Goal: Task Accomplishment & Management: Manage account settings

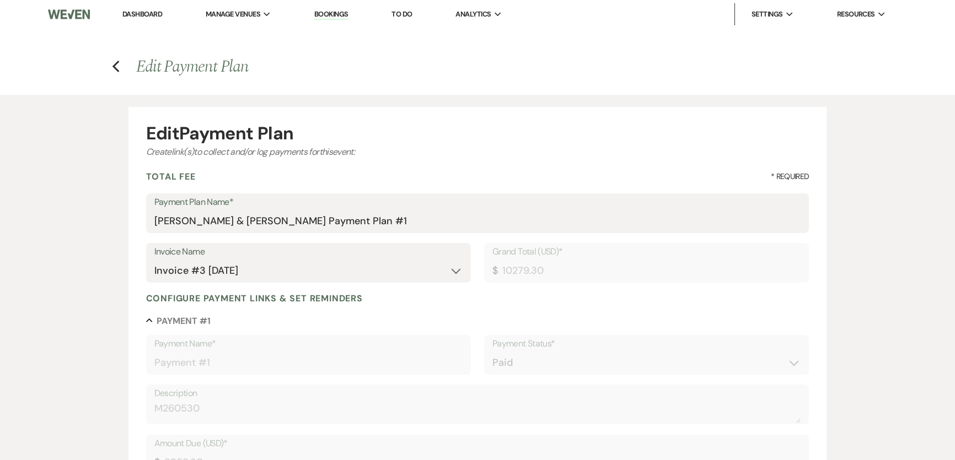
select select "27300"
select select "1"
select select "true"
select select "1"
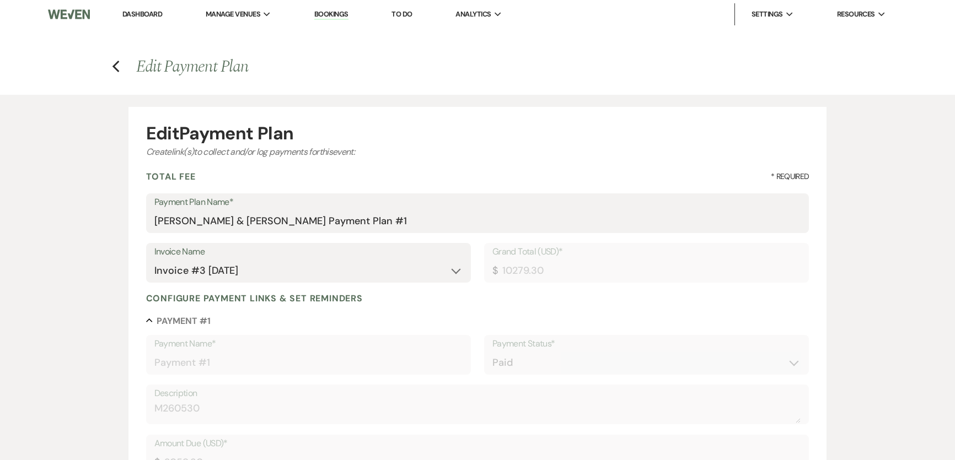
select select "true"
select select "2"
select select "flat"
select select "true"
select select "client"
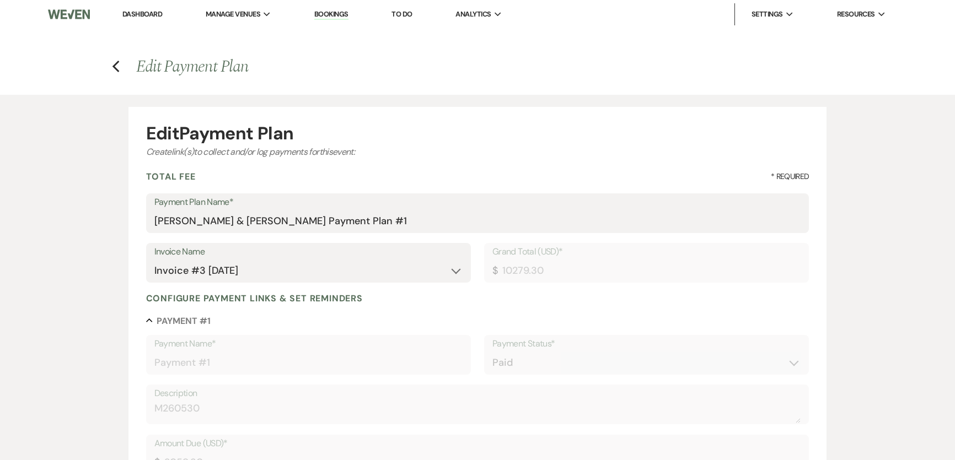
select select "weeks"
click at [117, 62] on use "button" at bounding box center [115, 67] width 7 height 12
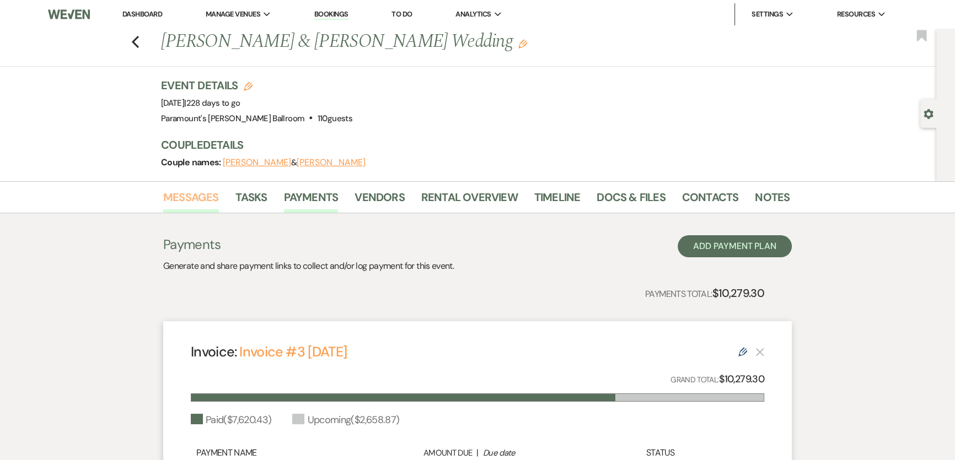
click at [184, 193] on link "Messages" at bounding box center [191, 200] width 56 height 24
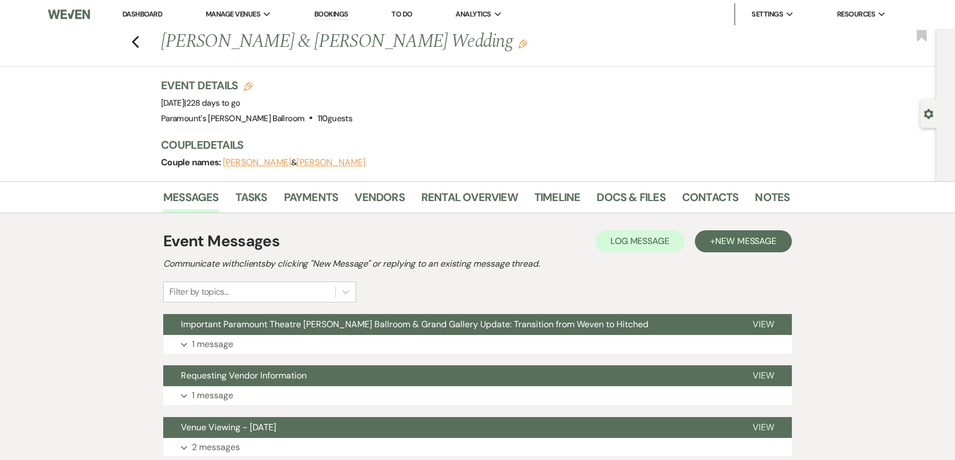
click at [154, 13] on link "Dashboard" at bounding box center [142, 13] width 40 height 9
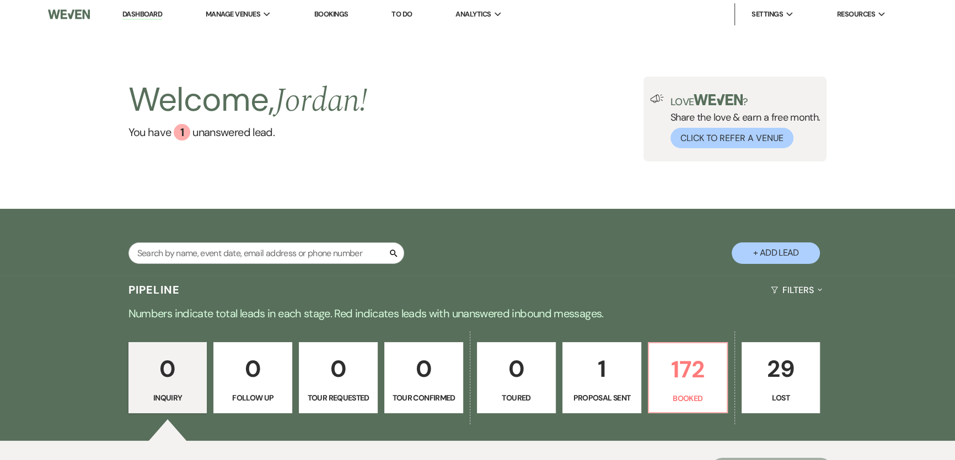
click at [137, 16] on link "Dashboard" at bounding box center [142, 14] width 40 height 10
type input "oeh"
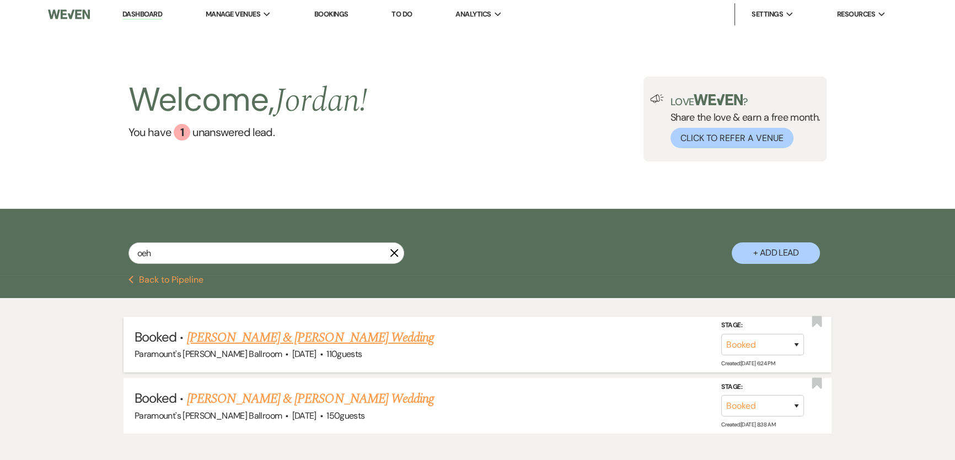
click at [333, 336] on link "Michelle Ford & Lee Oehmen's Wedding" at bounding box center [310, 338] width 247 height 20
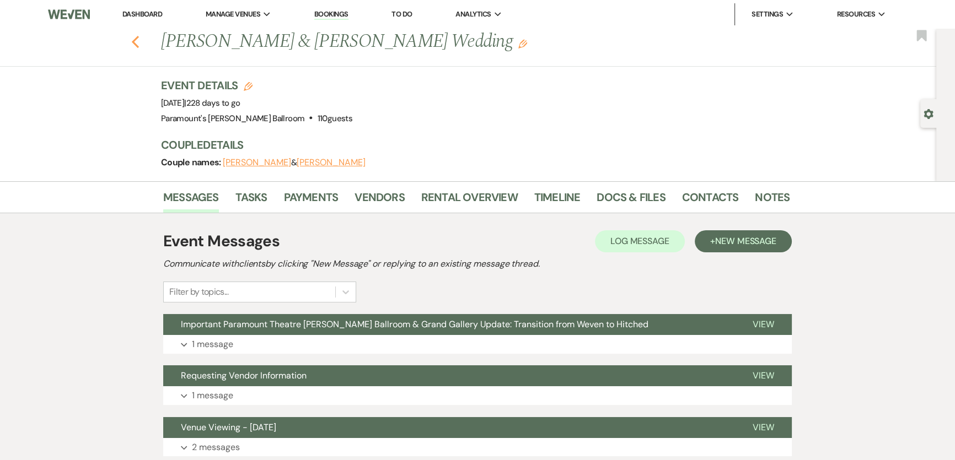
click at [139, 43] on icon "Previous" at bounding box center [135, 41] width 8 height 13
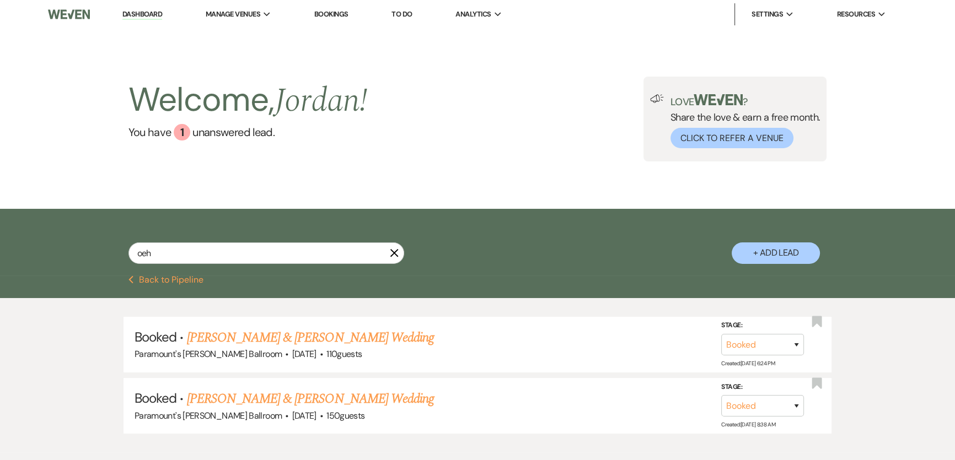
click at [138, 14] on link "Dashboard" at bounding box center [142, 14] width 40 height 10
